Goal: Entertainment & Leisure: Consume media (video, audio)

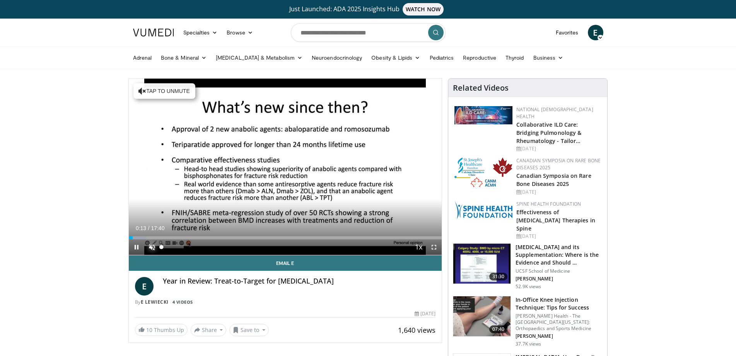
click at [151, 248] on span "Video Player" at bounding box center [151, 246] width 15 height 15
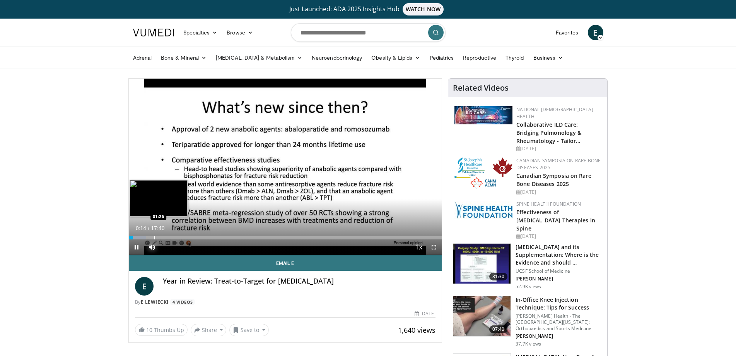
click at [154, 234] on div "Loaded : 5.61% 00:15 01:26" at bounding box center [285, 235] width 313 height 7
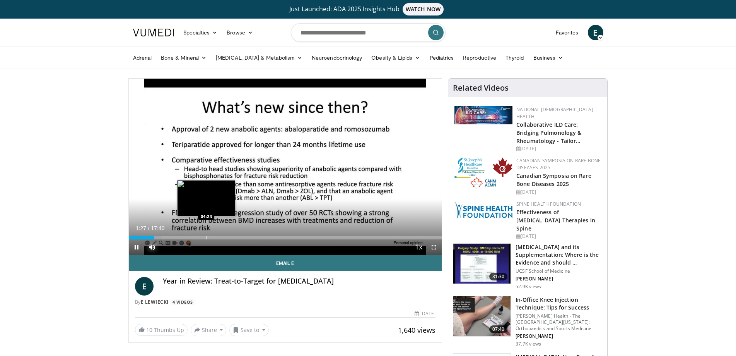
click at [207, 237] on div "Progress Bar" at bounding box center [207, 237] width 1 height 3
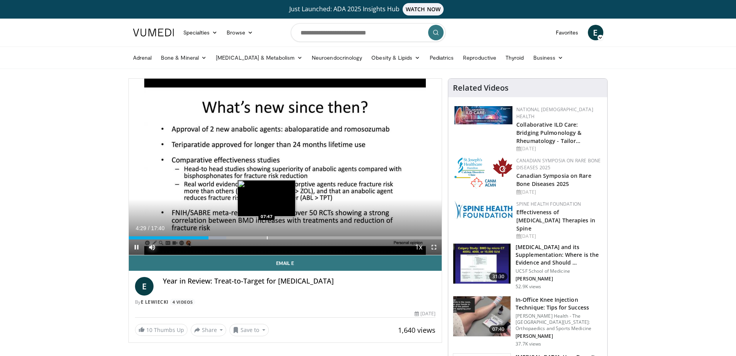
click at [267, 234] on div "Loaded : 31.13% 04:29 07:47" at bounding box center [285, 235] width 313 height 7
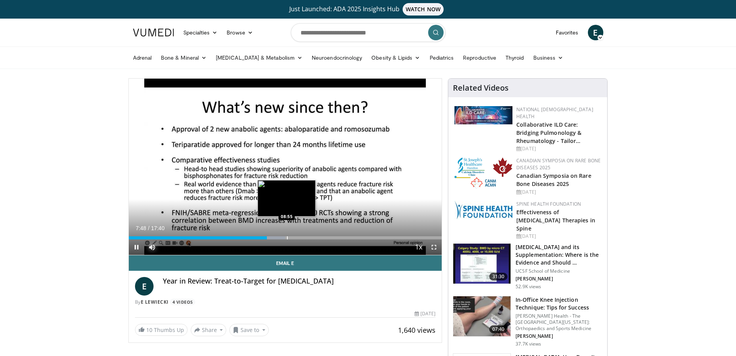
click at [287, 236] on div "Progress Bar" at bounding box center [287, 237] width 1 height 3
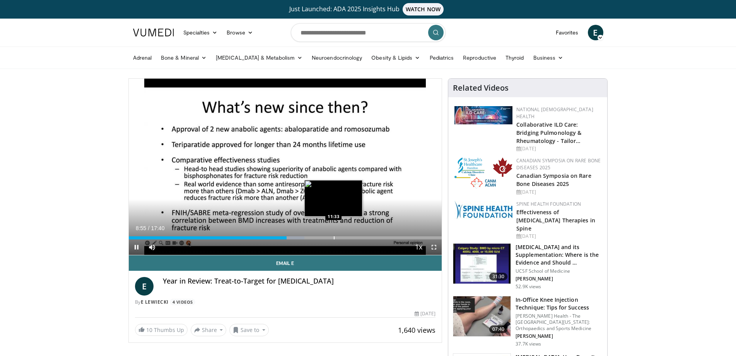
click at [334, 238] on video-js "**********" at bounding box center [285, 167] width 313 height 176
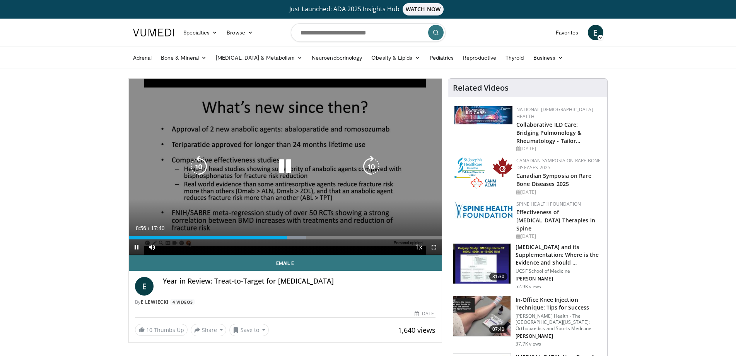
click at [367, 237] on div "Loaded : 56.60% 08:56 11:33" at bounding box center [285, 237] width 313 height 3
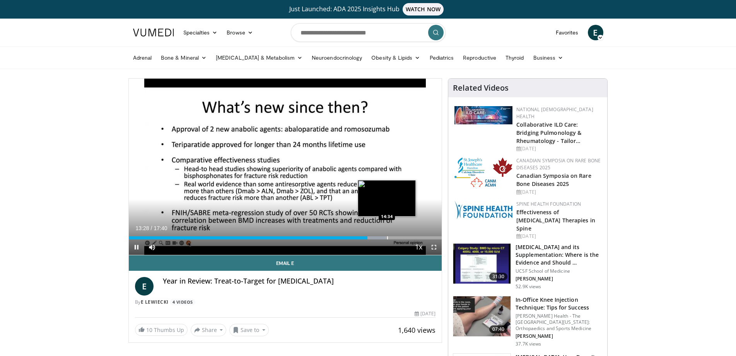
click at [387, 239] on div "Progress Bar" at bounding box center [387, 237] width 1 height 3
click at [402, 234] on div "Loaded : 85.85% 14:33 15:25" at bounding box center [285, 235] width 313 height 7
